Goal: Information Seeking & Learning: Stay updated

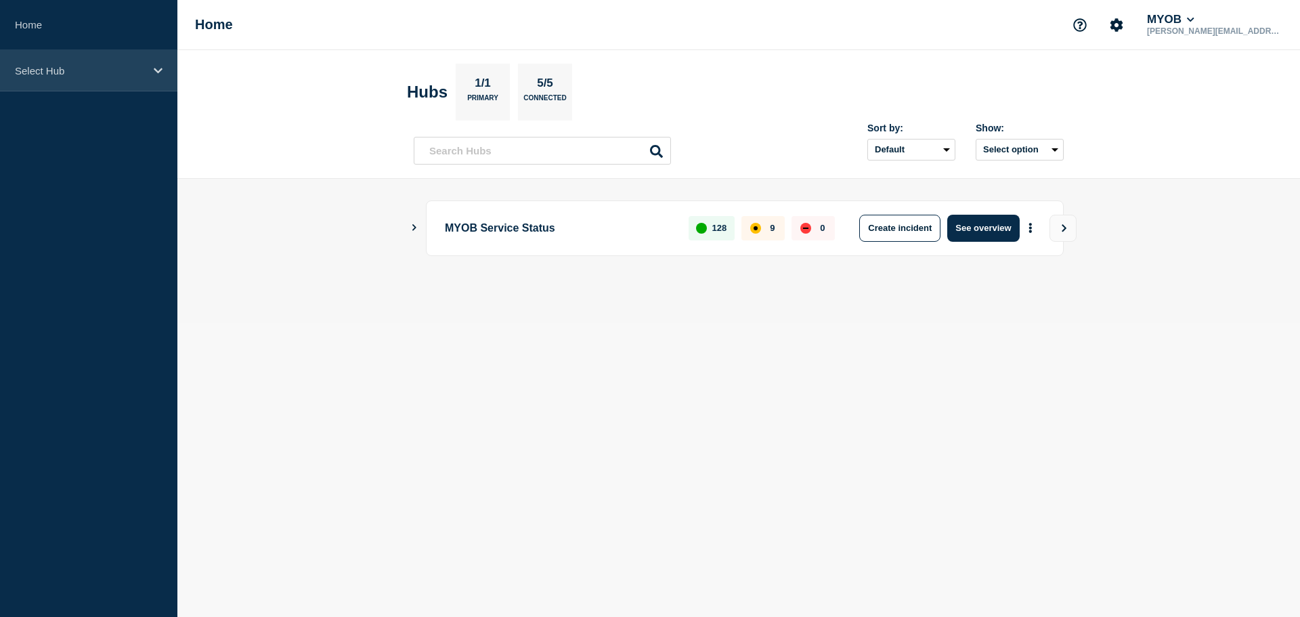
click at [86, 68] on p "Select Hub" at bounding box center [80, 71] width 130 height 12
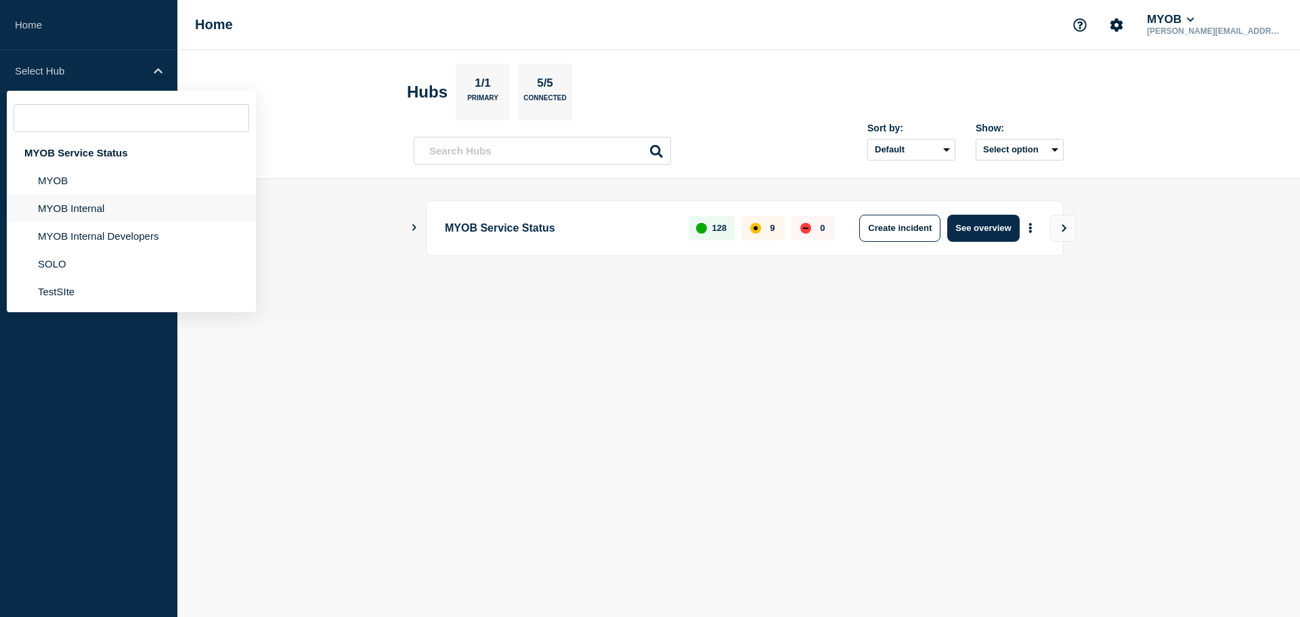
click at [82, 211] on li "MYOB Internal" at bounding box center [131, 208] width 249 height 28
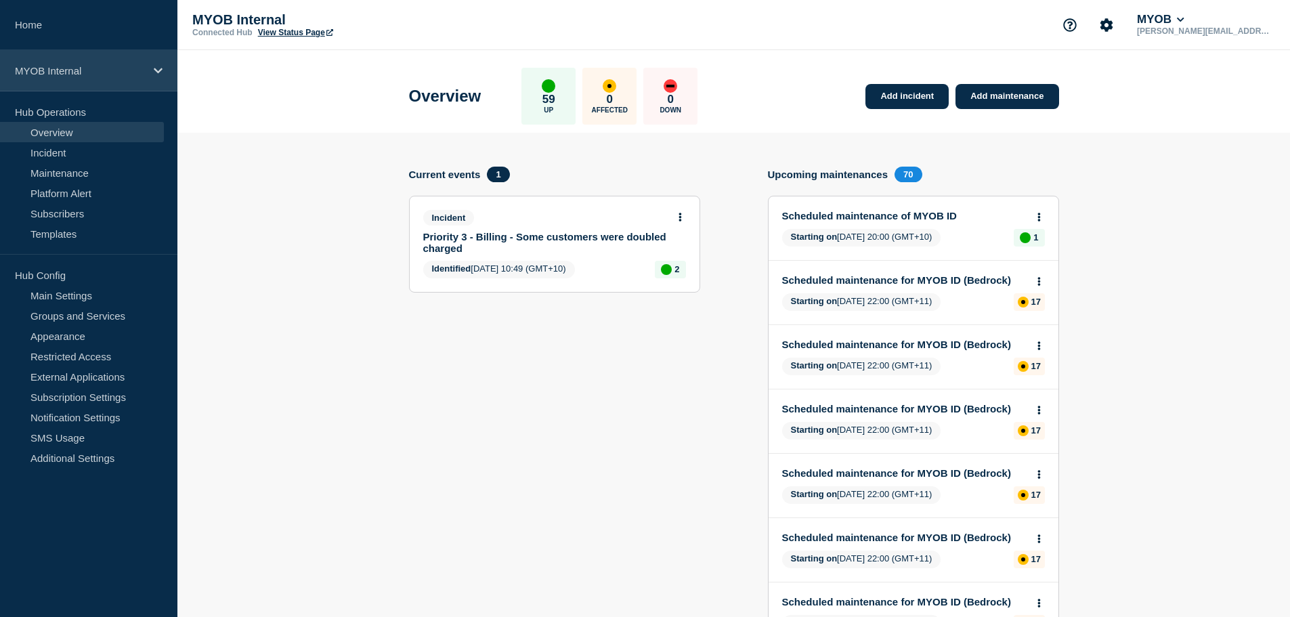
click at [91, 66] on p "MYOB Internal" at bounding box center [80, 71] width 130 height 12
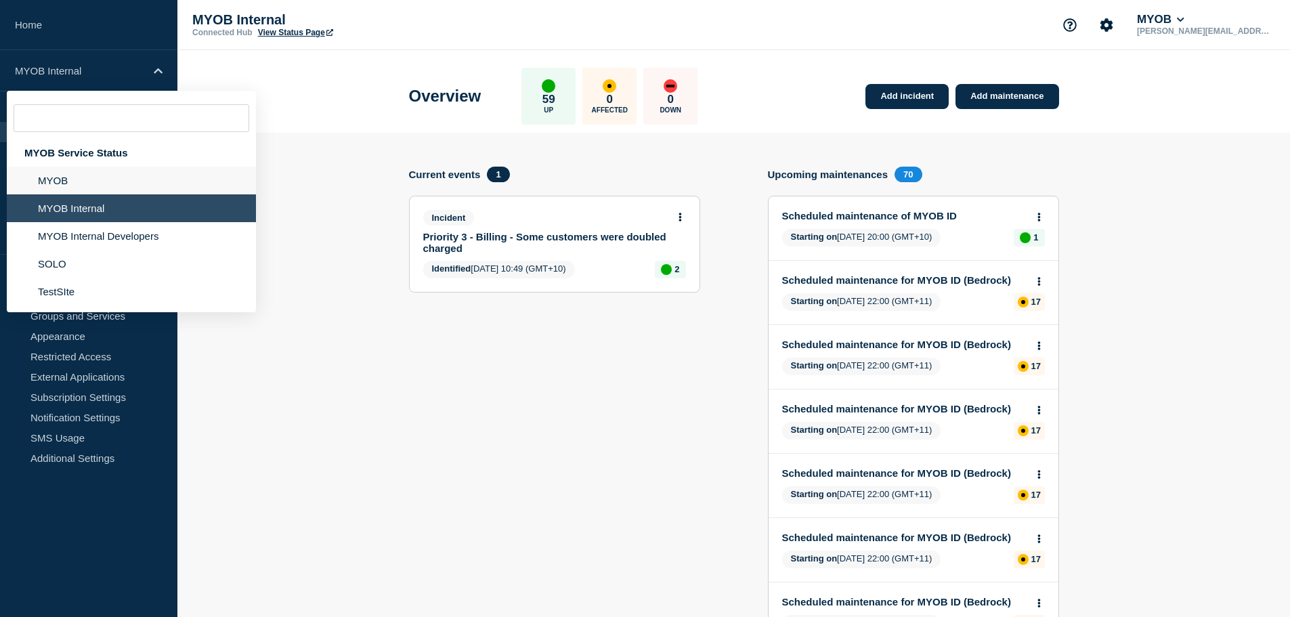
click at [83, 180] on li "MYOB" at bounding box center [131, 181] width 249 height 28
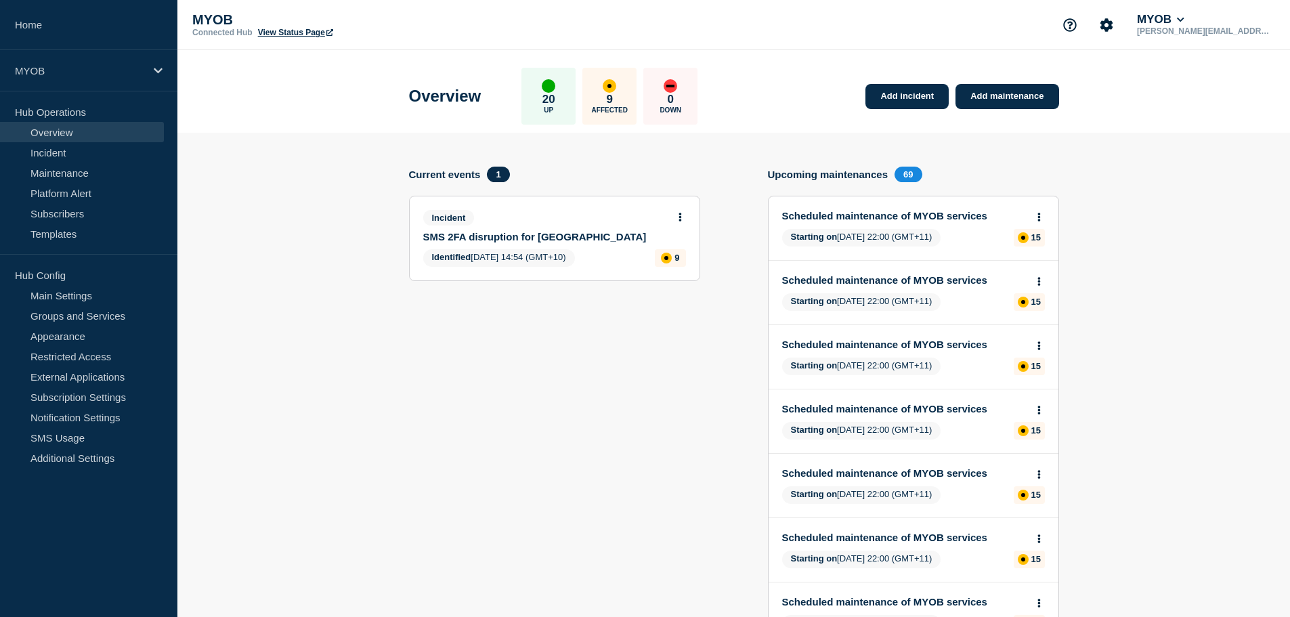
click at [549, 225] on div "Incident" at bounding box center [548, 218] width 251 height 16
click at [544, 233] on link "SMS 2FA disruption for [GEOGRAPHIC_DATA]" at bounding box center [545, 237] width 244 height 12
